Goal: Book appointment/travel/reservation

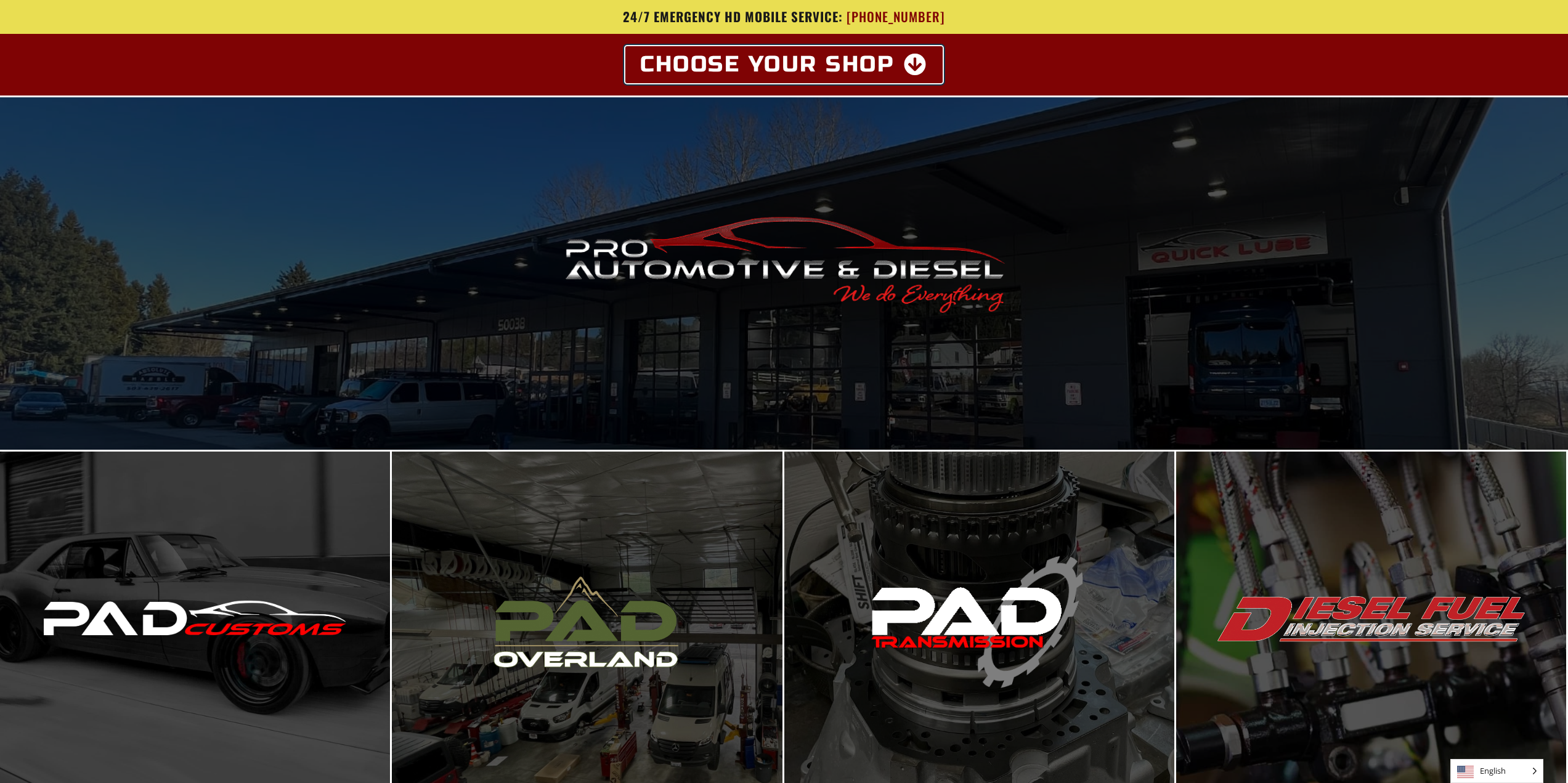
click at [913, 63] on icon at bounding box center [915, 64] width 24 height 22
click at [890, 60] on span "Choose Your Shop" at bounding box center [767, 64] width 255 height 22
click at [912, 65] on icon at bounding box center [915, 64] width 24 height 22
click at [746, 59] on span "Choose Your Shop" at bounding box center [767, 64] width 255 height 22
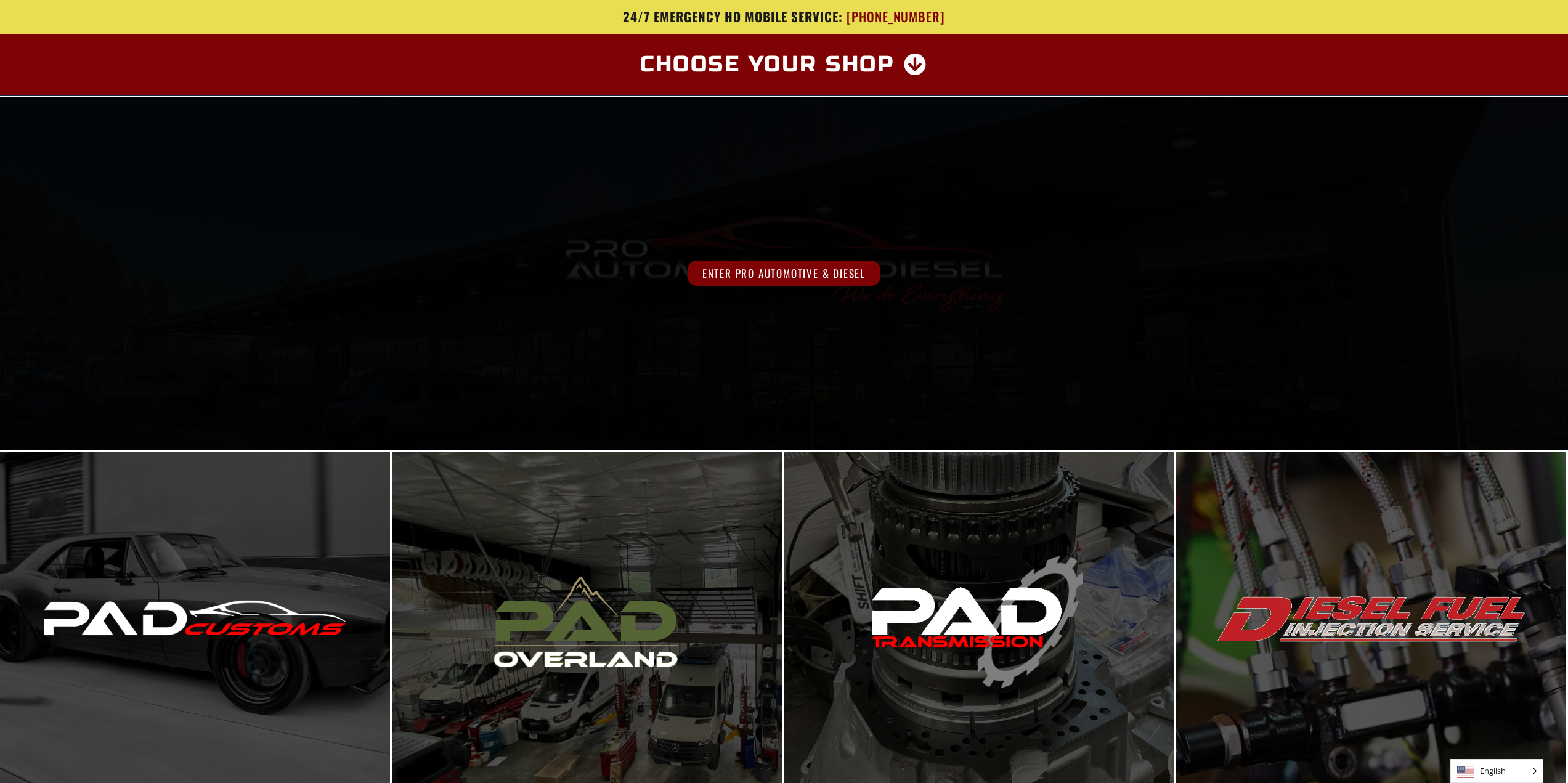
click at [727, 275] on span "Enter Pro Automotive & Diesel" at bounding box center [783, 273] width 193 height 25
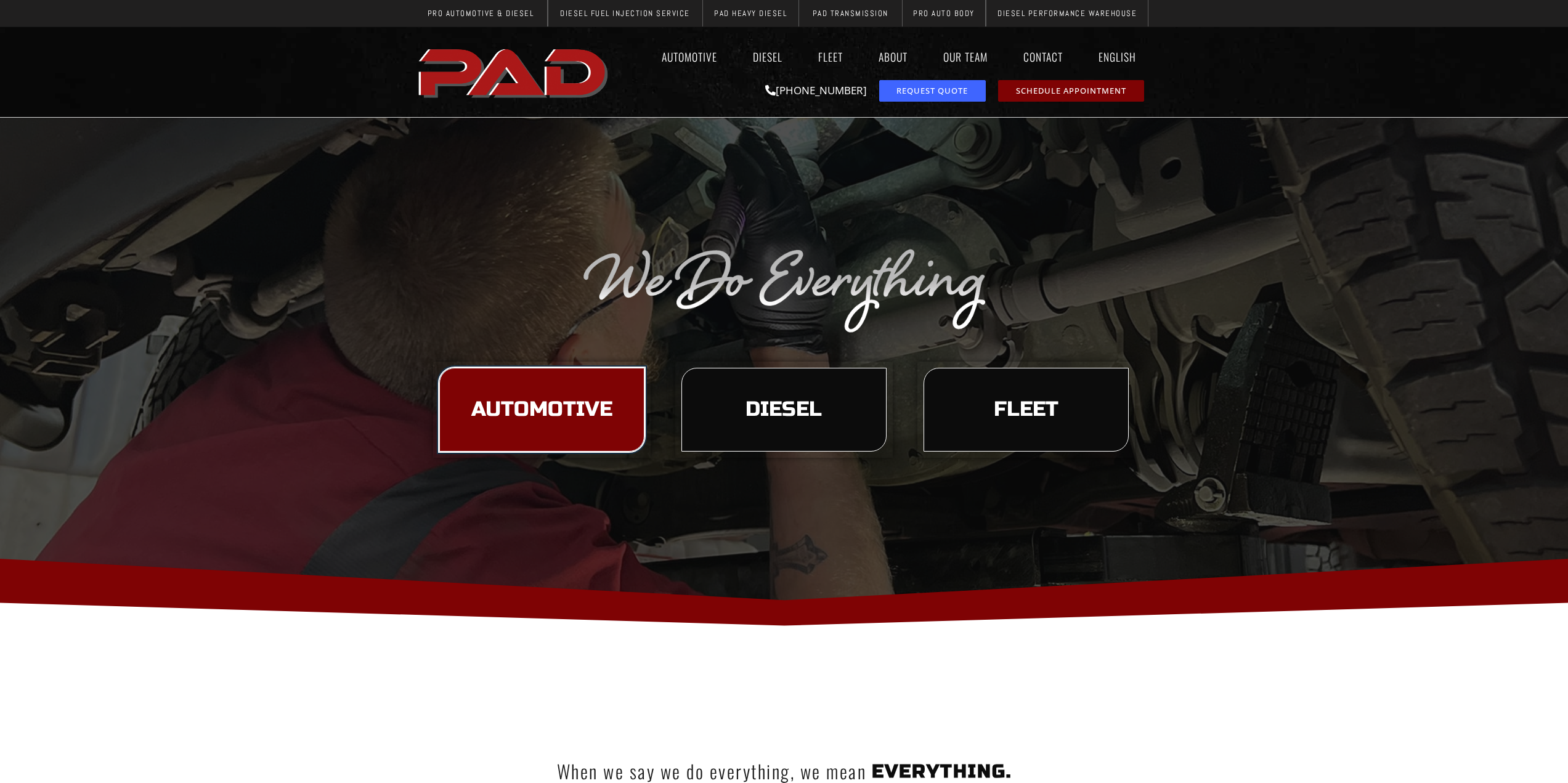
click at [609, 389] on link "Automotive" at bounding box center [542, 409] width 205 height 84
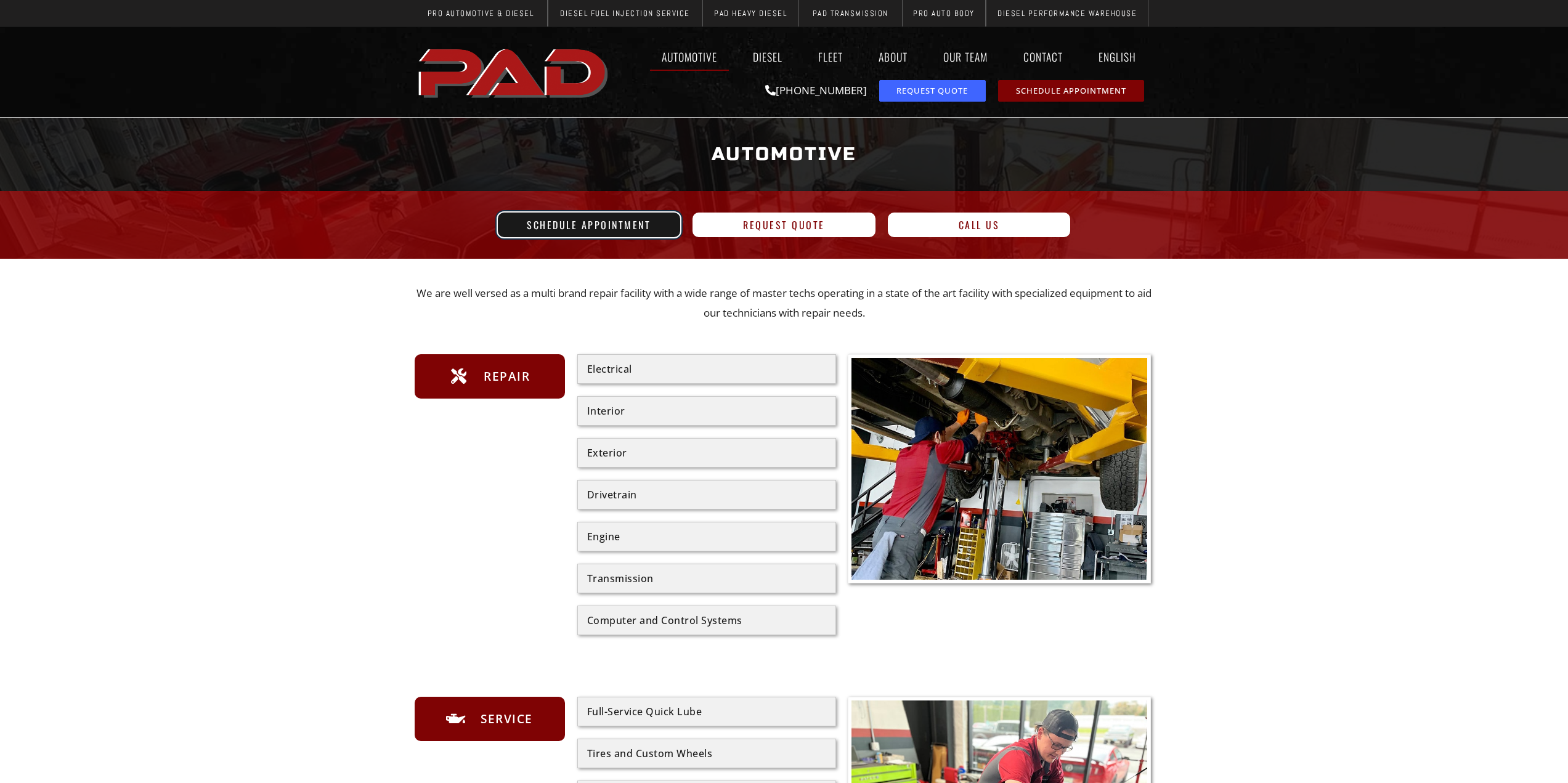
click at [627, 228] on span "Schedule Appointment" at bounding box center [588, 225] width 124 height 10
